Goal: Ask a question: Seek information or help from site administrators or community

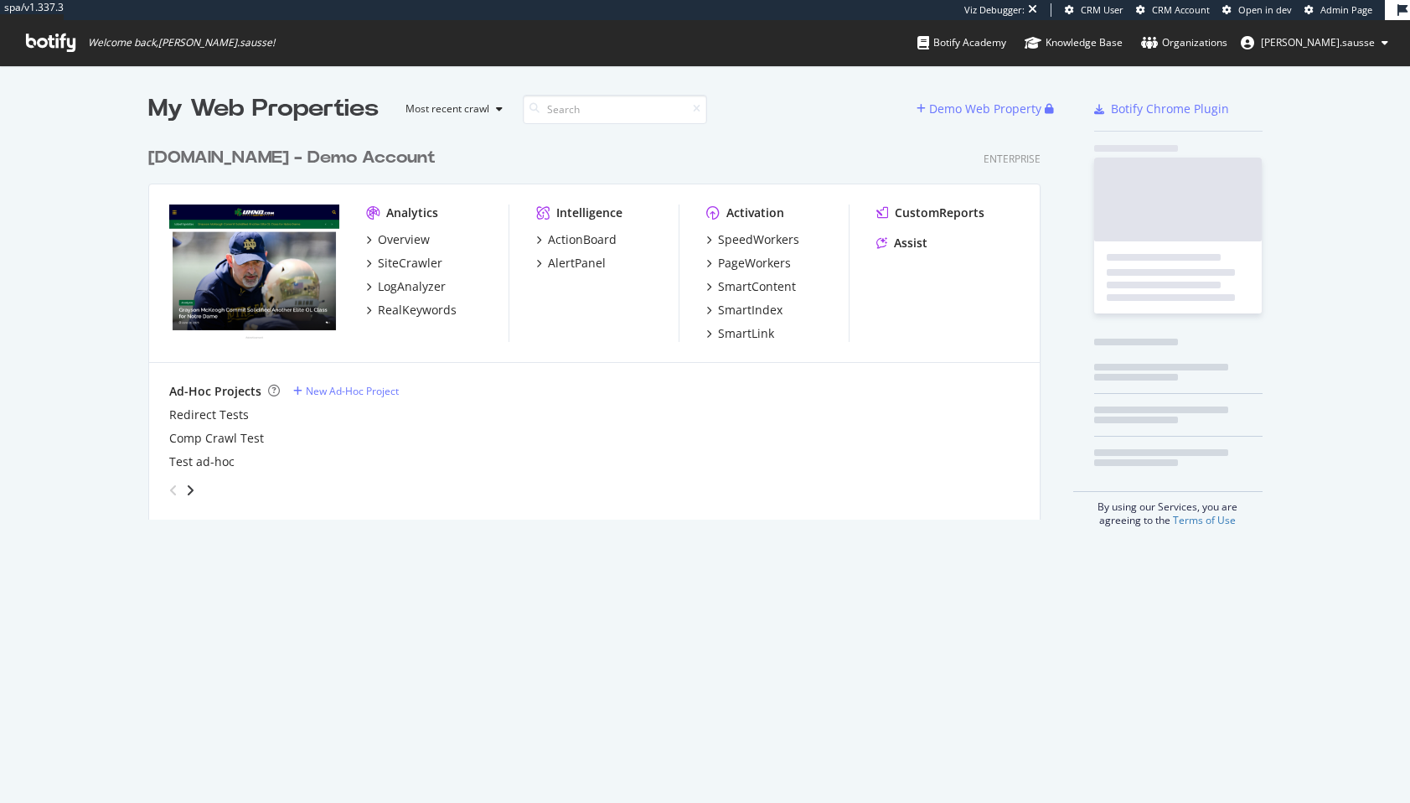
scroll to position [803, 1410]
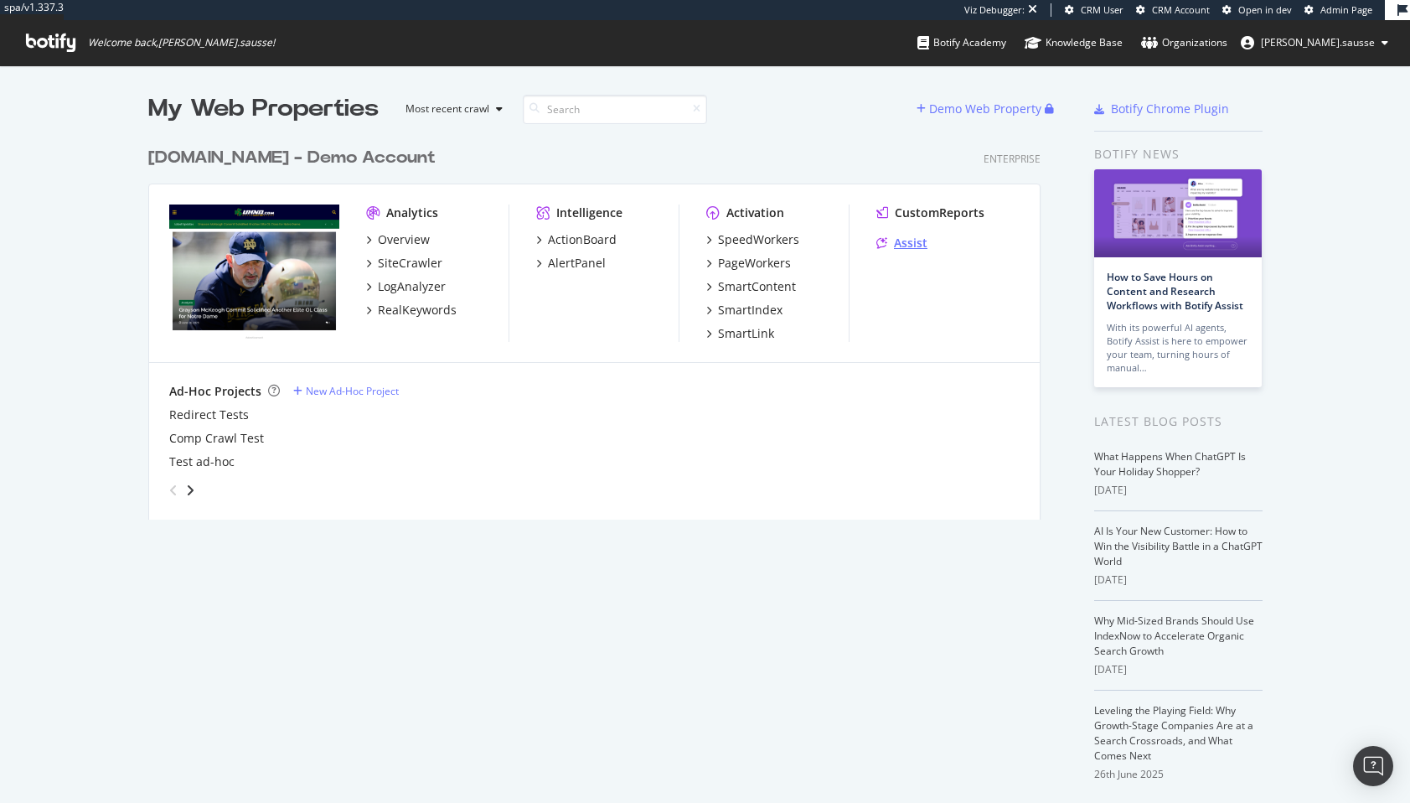
click at [903, 241] on div "Assist" at bounding box center [911, 243] width 34 height 17
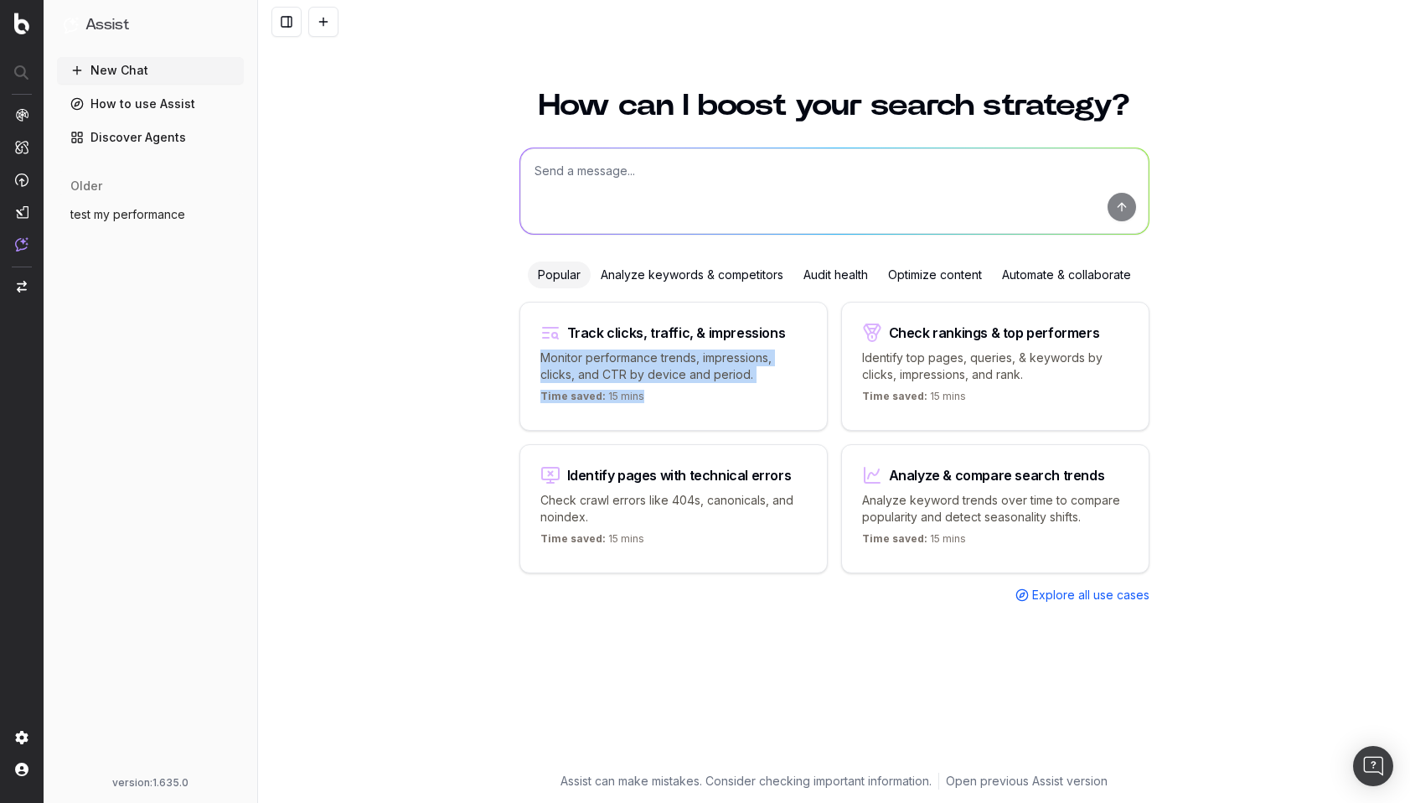
drag, startPoint x: 539, startPoint y: 354, endPoint x: 667, endPoint y: 399, distance: 135.7
click at [667, 399] on div "Track clicks, traffic, & impressions Monitor performance trends, impressions, c…" at bounding box center [674, 366] width 308 height 129
type textarea "Change in clicks/CTR/impressions over last 28 days vs last (branded vs non-bran…"
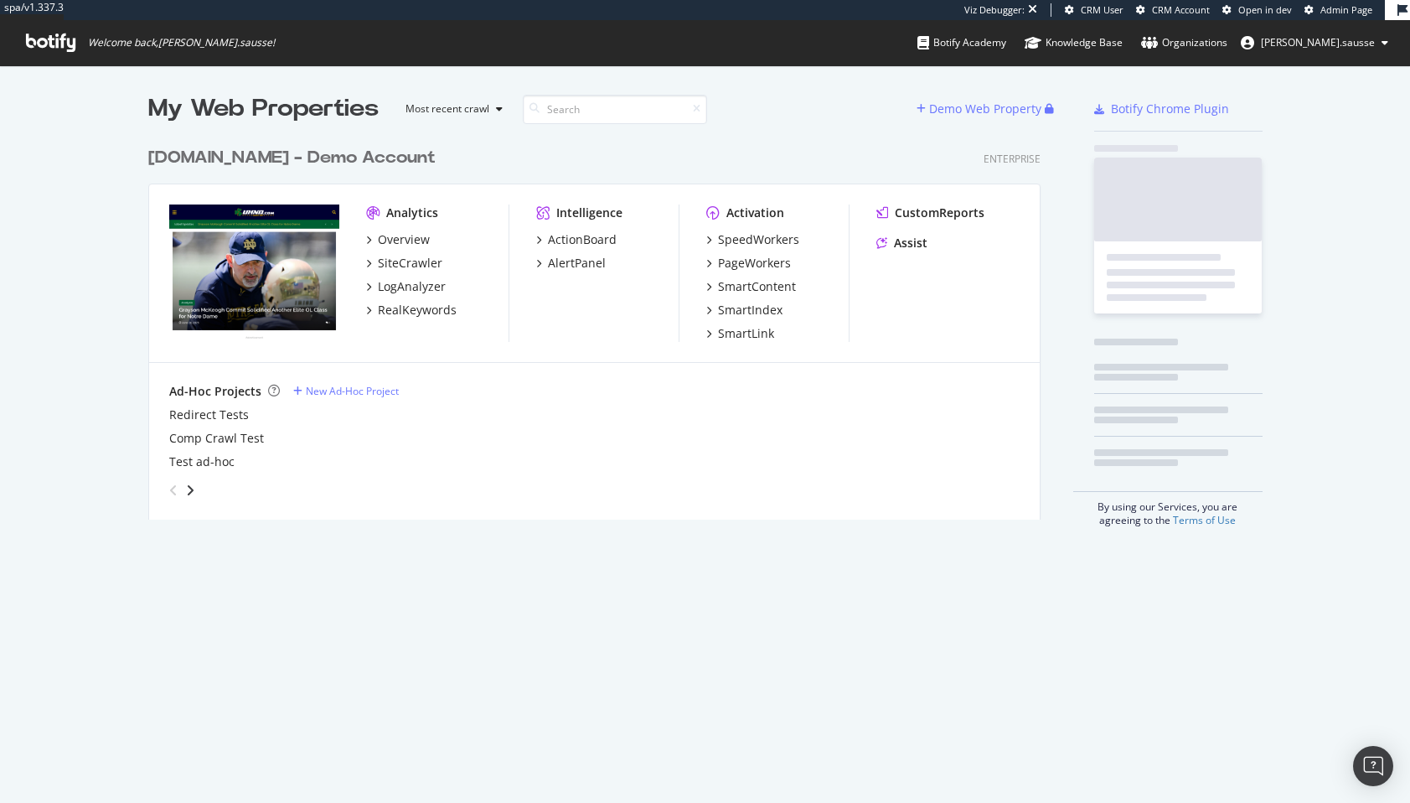
scroll to position [394, 906]
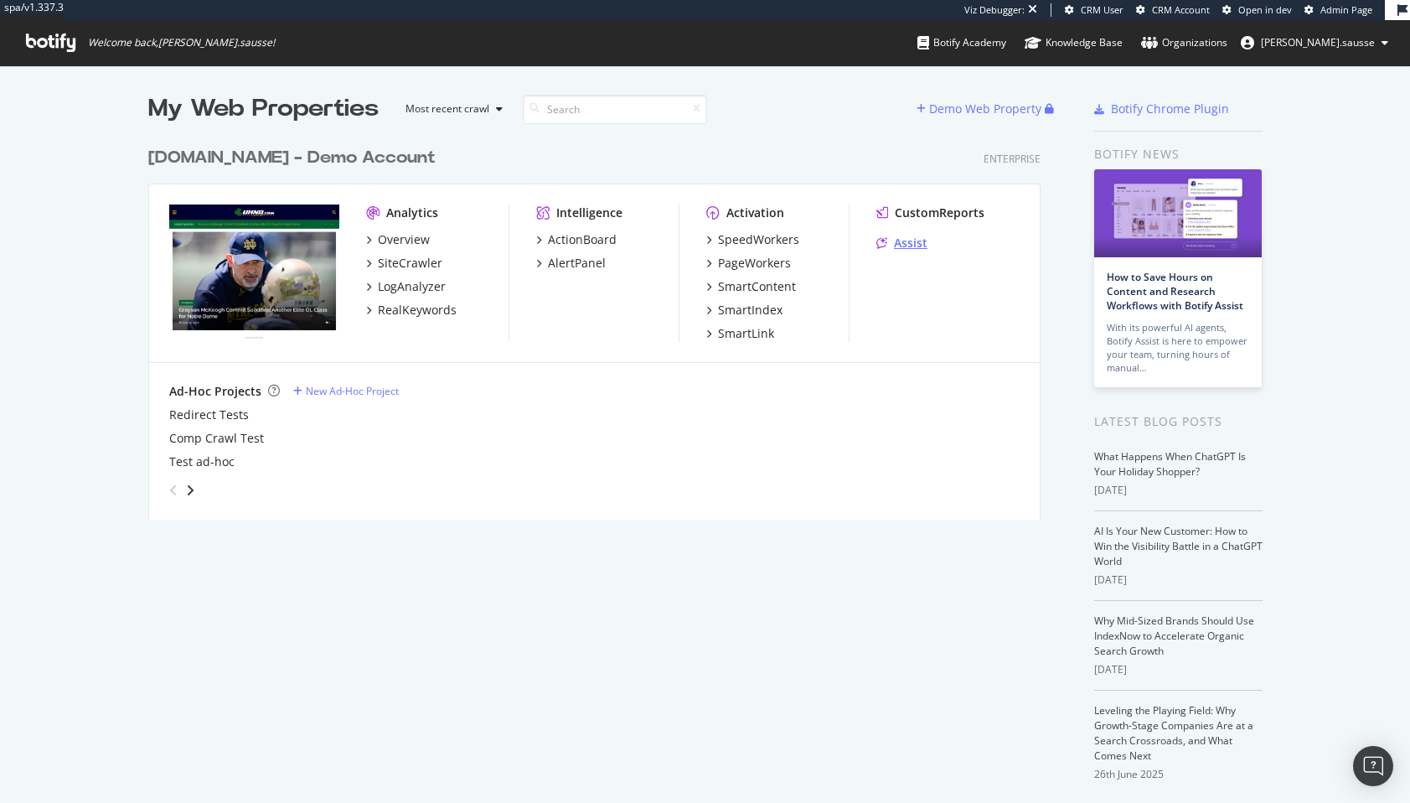
click at [907, 246] on div "Assist" at bounding box center [911, 243] width 34 height 17
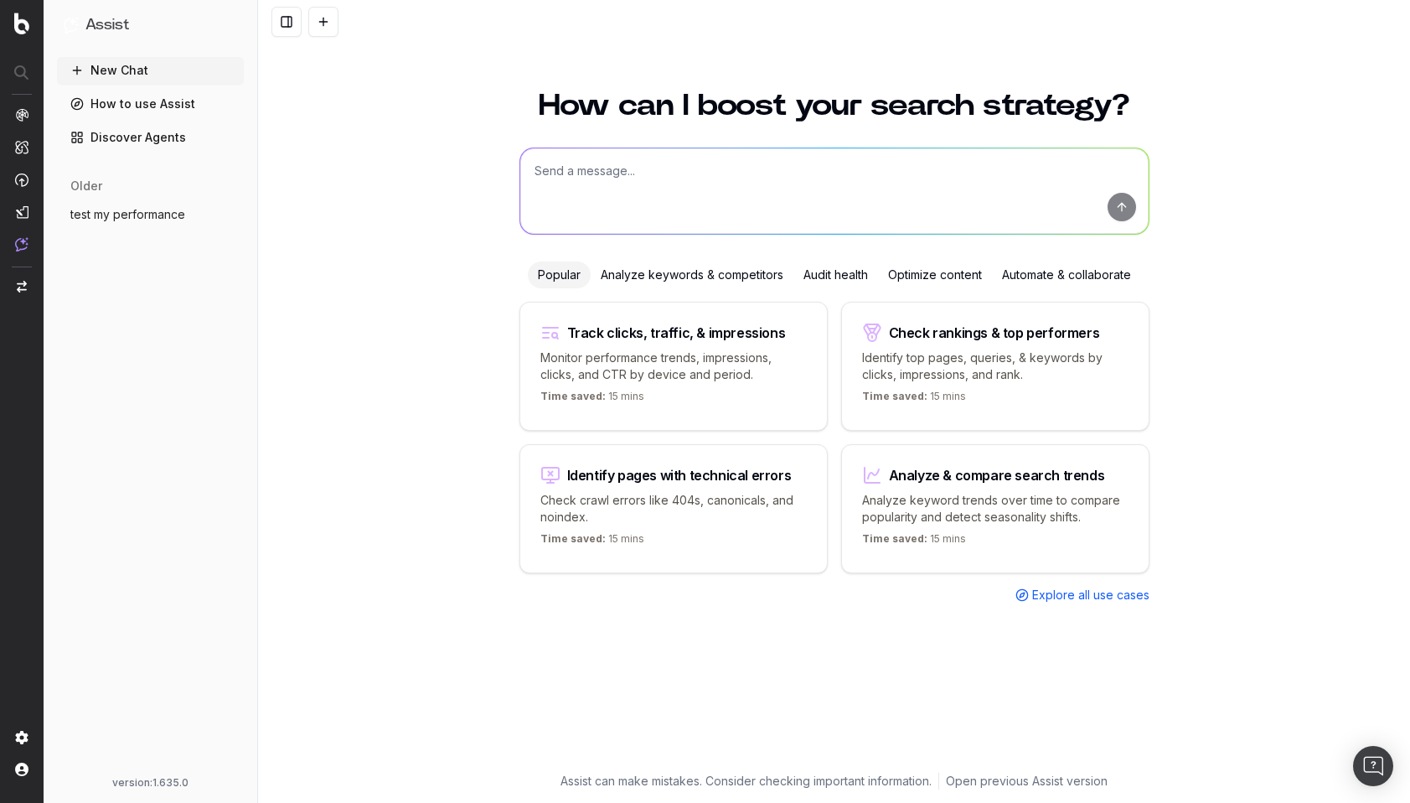
click at [471, 348] on div "How can I boost your search strategy? Popular Analyze keywords & competitors Au…" at bounding box center [834, 436] width 1152 height 732
drag, startPoint x: 458, startPoint y: 354, endPoint x: 648, endPoint y: 391, distance: 193.0
click at [648, 391] on div "How can I boost your search strategy? Popular Analyze keywords & competitors Au…" at bounding box center [834, 436] width 1152 height 732
copy div "Monitor performance trends, impressions, clicks, and CTR by device and period. …"
click at [417, 354] on div "How can I boost your search strategy? Popular Analyze keywords & competitors Au…" at bounding box center [834, 436] width 1152 height 732
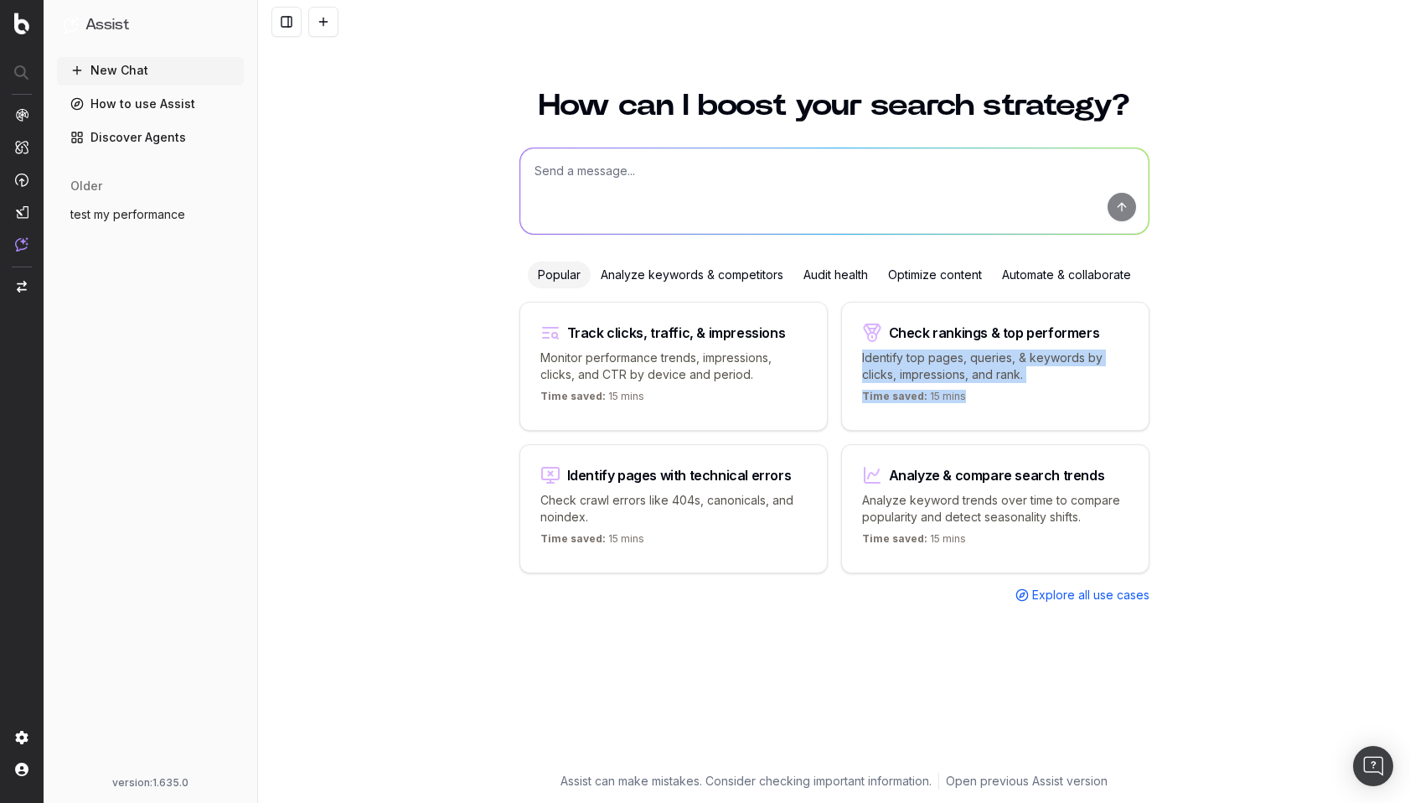
drag, startPoint x: 836, startPoint y: 353, endPoint x: 974, endPoint y: 400, distance: 145.2
click at [974, 400] on div "Track clicks, traffic, & impressions Monitor performance trends, impressions, c…" at bounding box center [835, 453] width 630 height 302
copy div "Identify top pages, queries, & keywords by clicks, impressions, and rank. Time …"
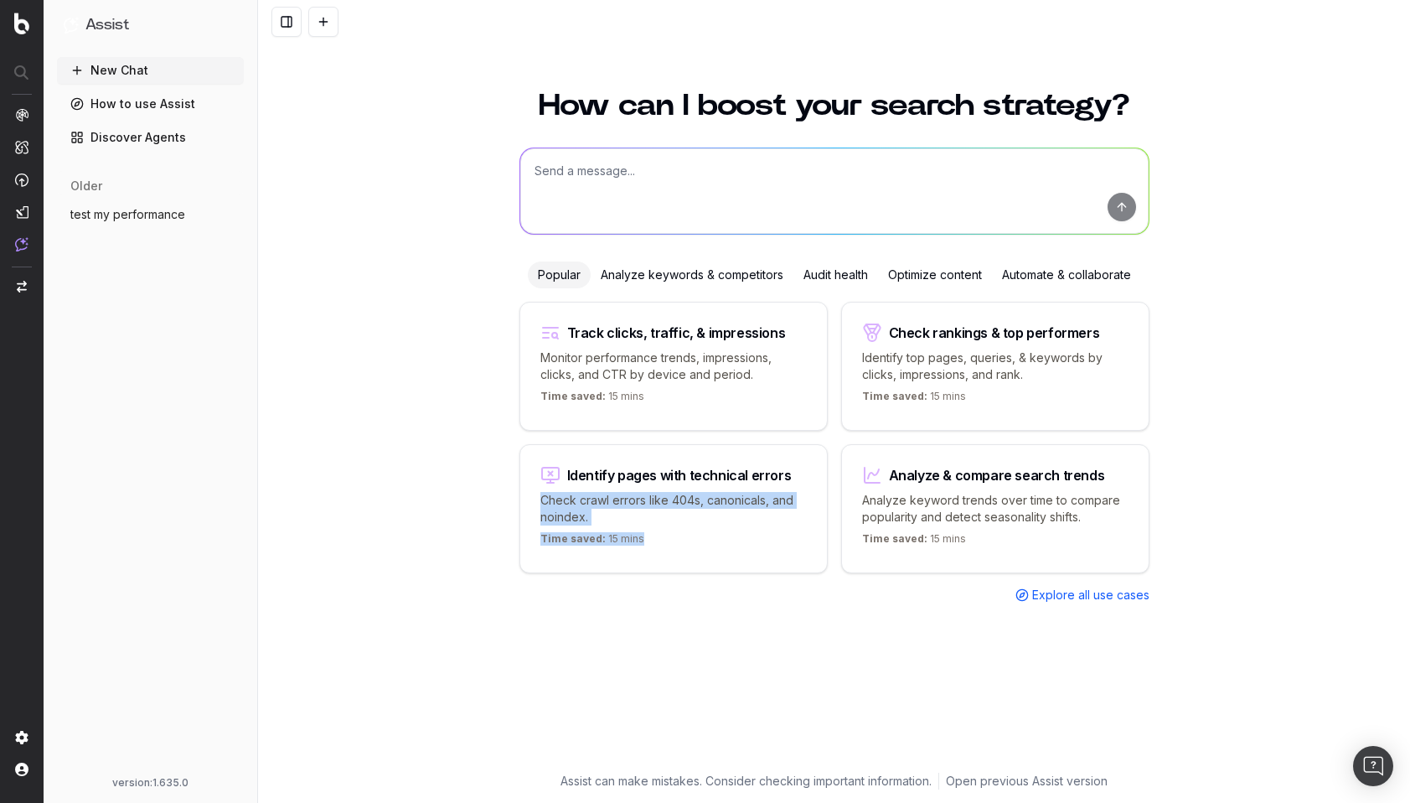
drag, startPoint x: 494, startPoint y: 507, endPoint x: 654, endPoint y: 538, distance: 162.2
click at [654, 538] on div "How can I boost your search strategy? Popular Analyze keywords & competitors Au…" at bounding box center [834, 436] width 1152 height 732
copy div "Check crawl errors like 404s, canonicals, and noindex. Time saved: 15 mins"
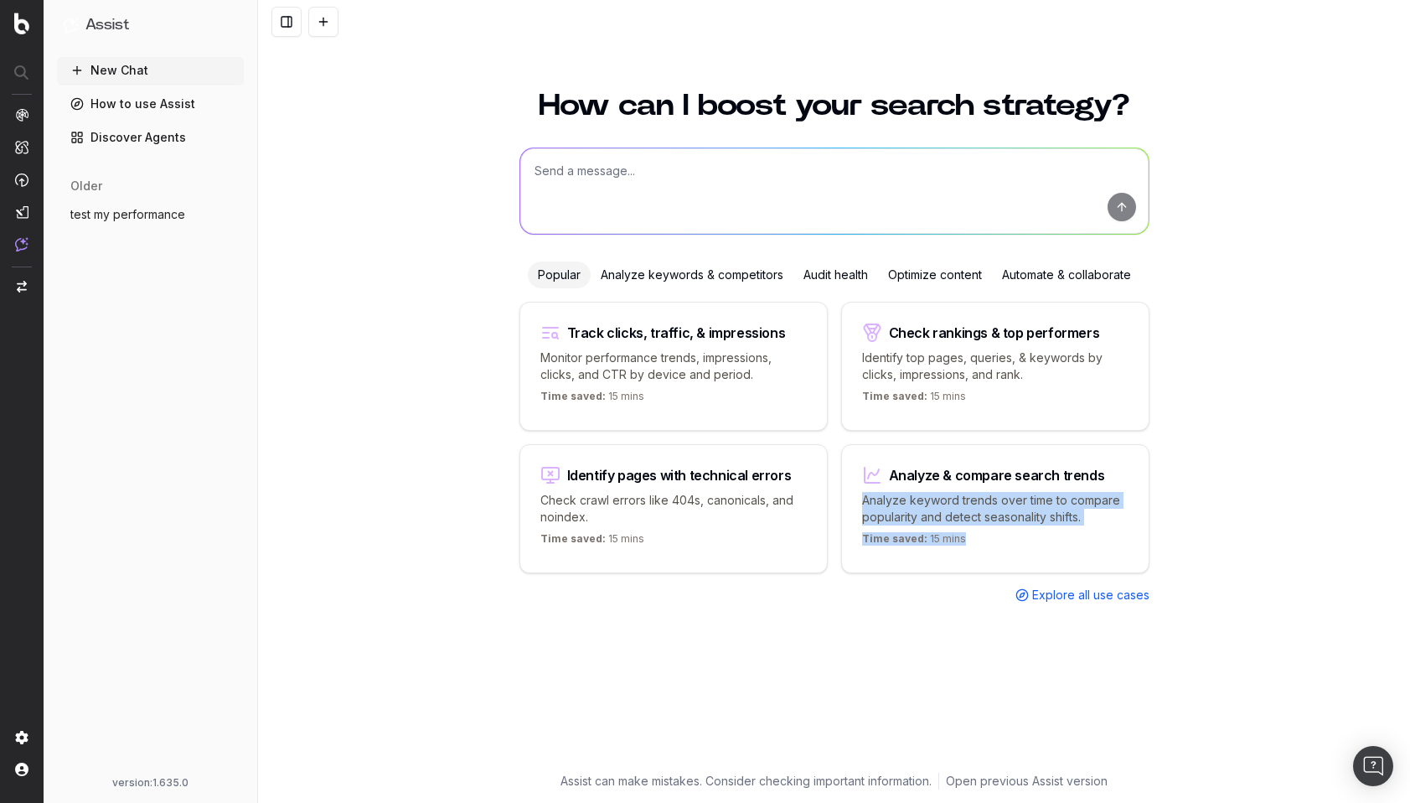
drag, startPoint x: 835, startPoint y: 501, endPoint x: 960, endPoint y: 538, distance: 130.2
click at [960, 538] on div "Track clicks, traffic, & impressions Monitor performance trends, impressions, c…" at bounding box center [835, 453] width 630 height 302
copy div "Analyze keyword trends over time to compare popularity and detect seasonality s…"
